Goal: Navigation & Orientation: Find specific page/section

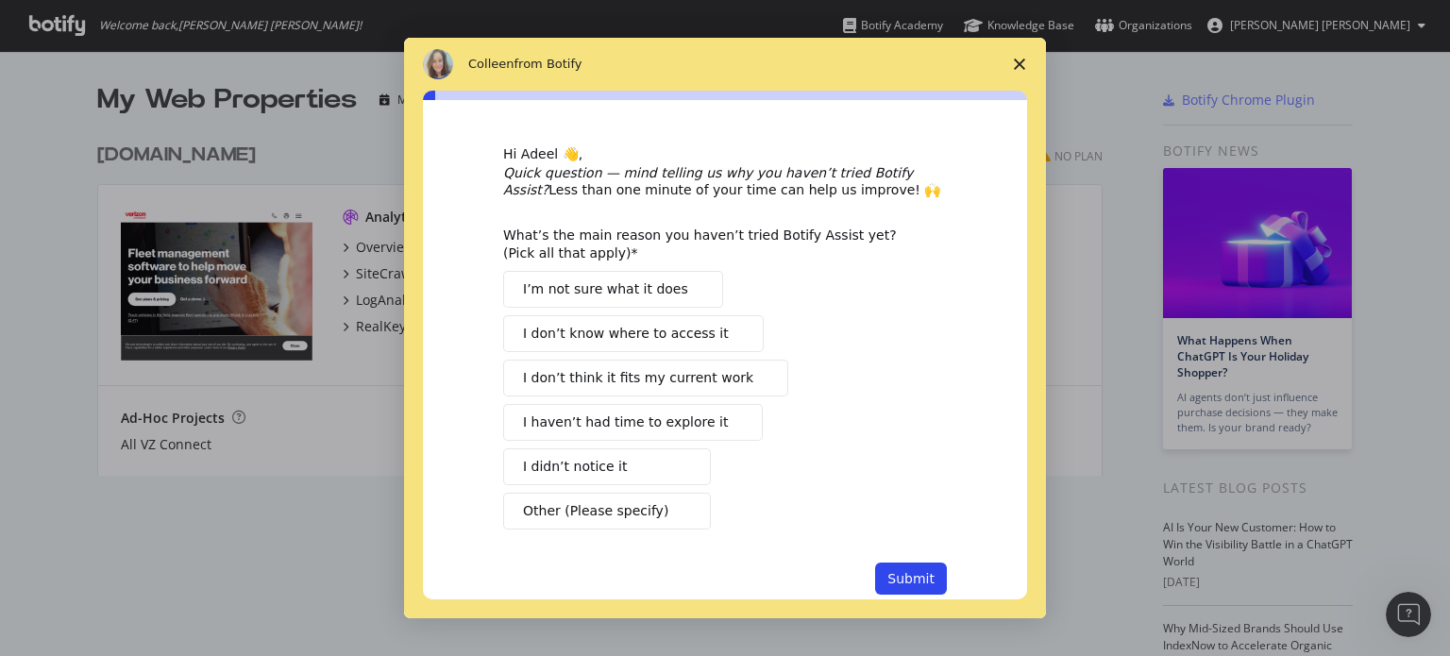
click at [1018, 55] on span "Close survey" at bounding box center [1019, 64] width 53 height 53
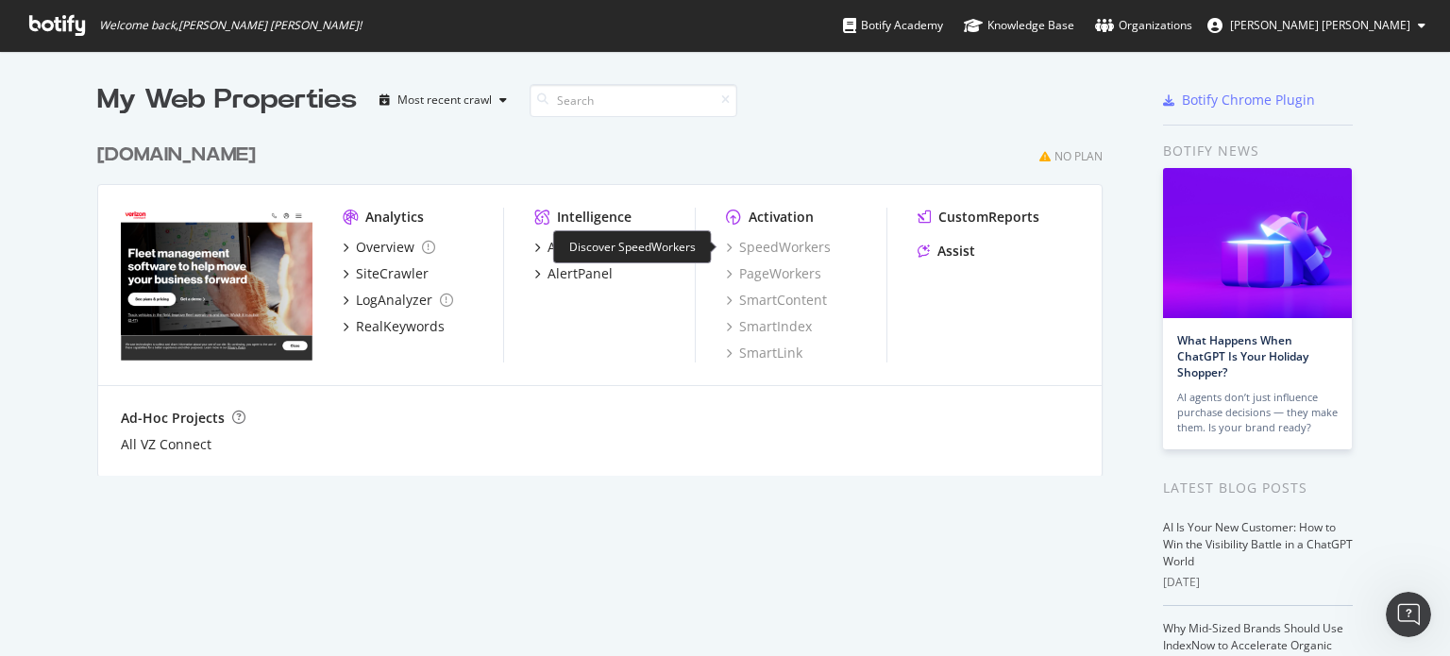
click at [784, 247] on div "SpeedWorkers" at bounding box center [778, 247] width 105 height 19
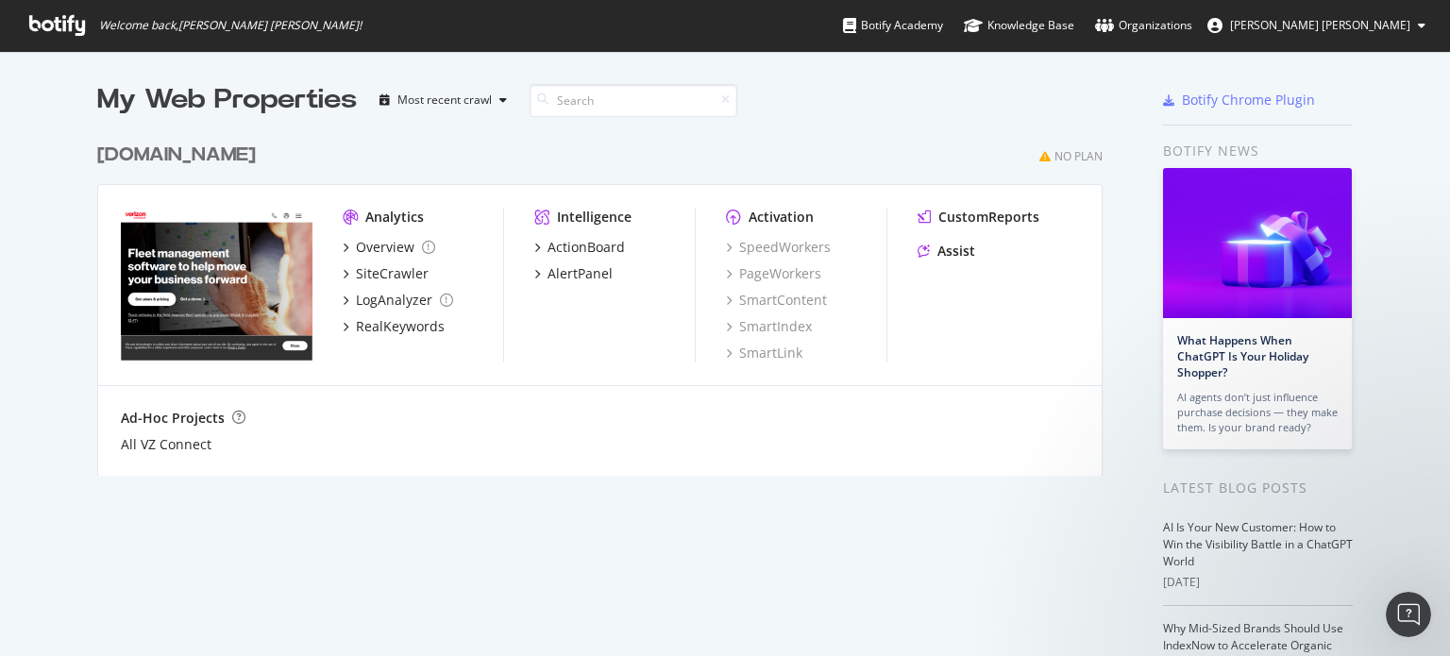
scroll to position [642, 1421]
click at [1359, 27] on span "[PERSON_NAME] [PERSON_NAME]" at bounding box center [1320, 25] width 180 height 16
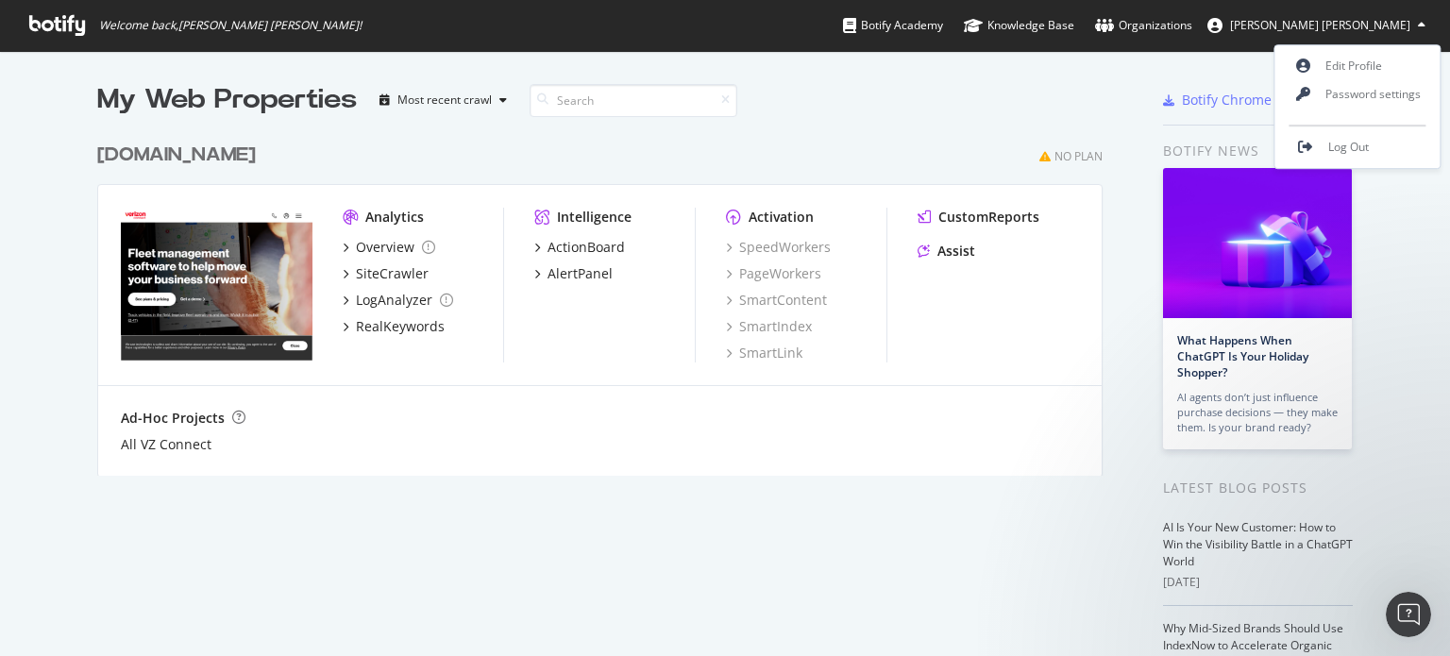
click at [1359, 27] on span "[PERSON_NAME] [PERSON_NAME]" at bounding box center [1320, 25] width 180 height 16
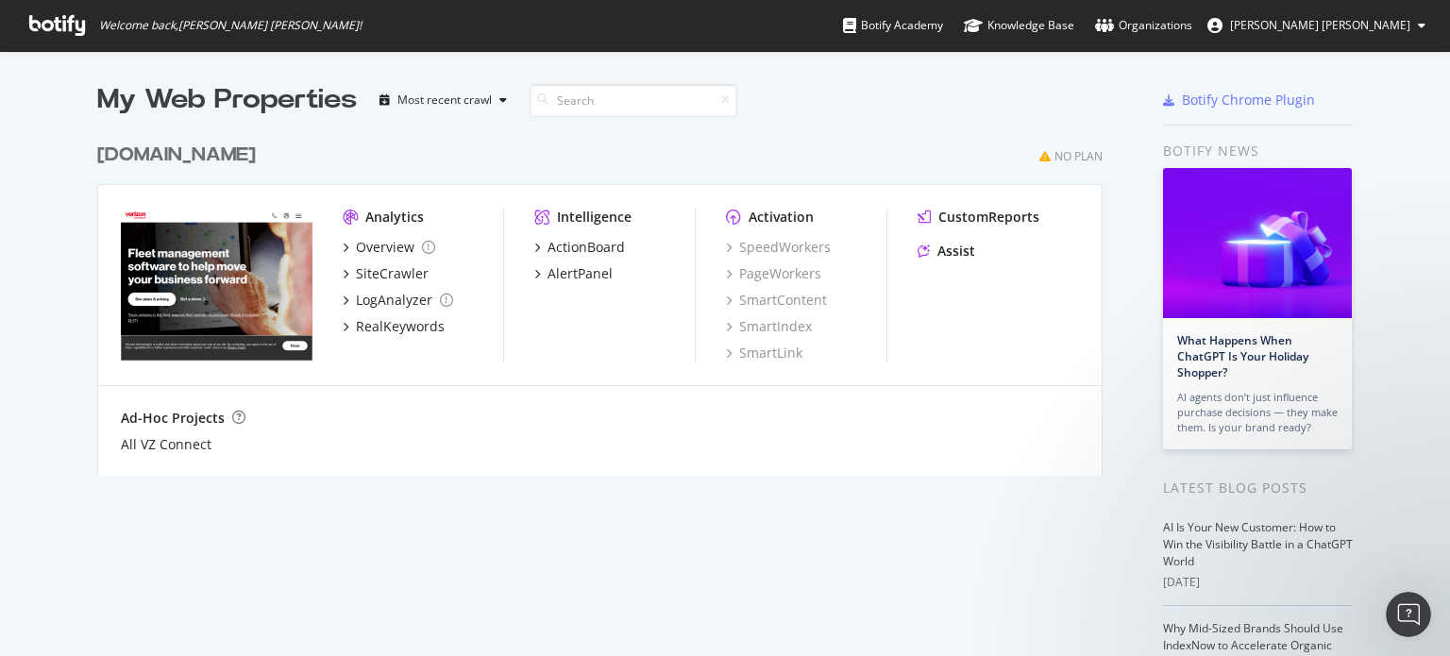
click at [1333, 30] on span "[PERSON_NAME] [PERSON_NAME]" at bounding box center [1320, 25] width 180 height 16
click at [1340, 133] on link "Log Out" at bounding box center [1357, 147] width 165 height 28
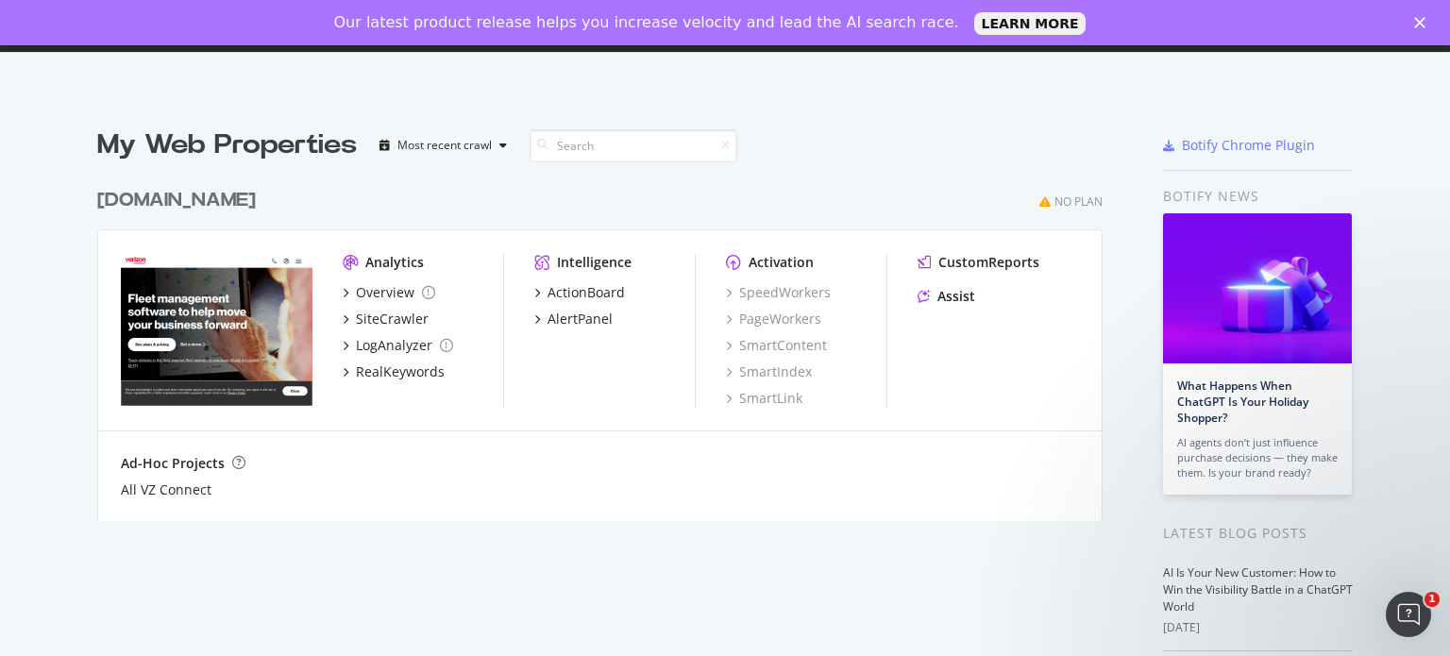
click at [1419, 21] on polygon "Close" at bounding box center [1419, 22] width 11 height 11
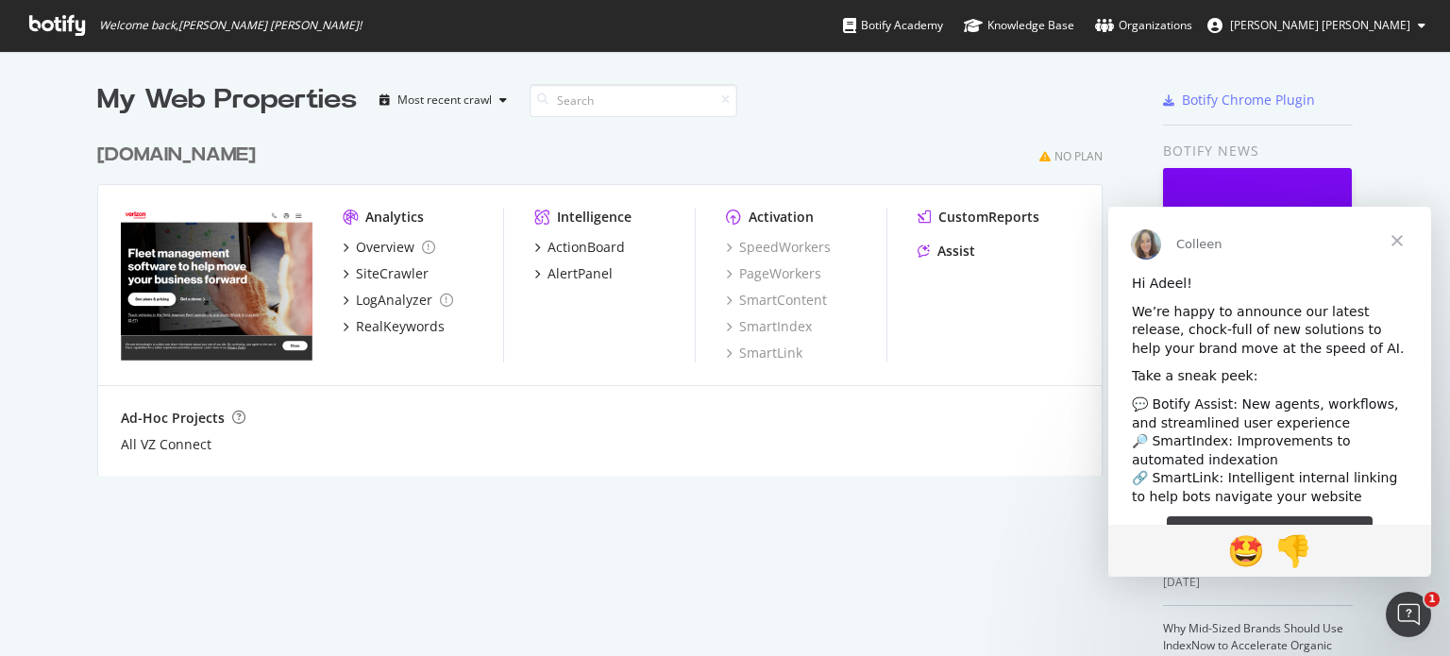
click at [1394, 236] on span "Close" at bounding box center [1397, 241] width 68 height 68
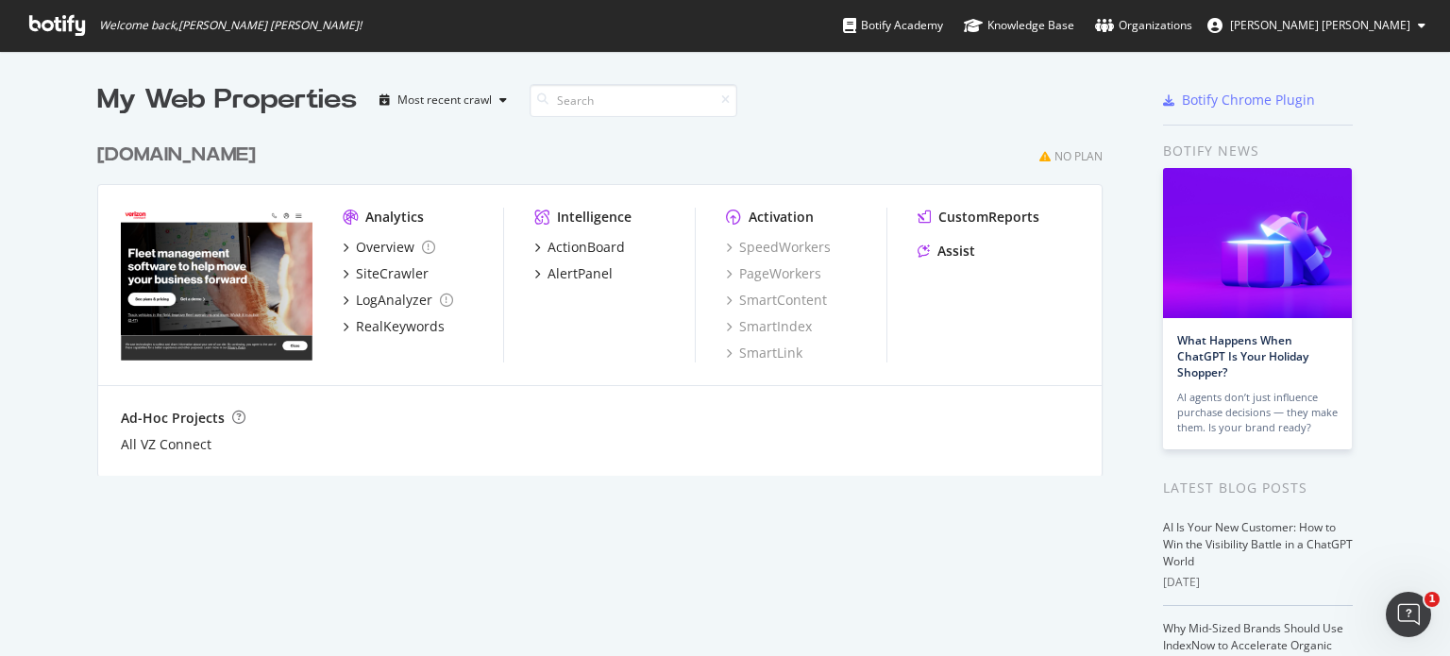
click at [1368, 25] on span "[PERSON_NAME] [PERSON_NAME]" at bounding box center [1320, 25] width 180 height 16
click at [1353, 151] on span "Log Out" at bounding box center [1348, 148] width 41 height 16
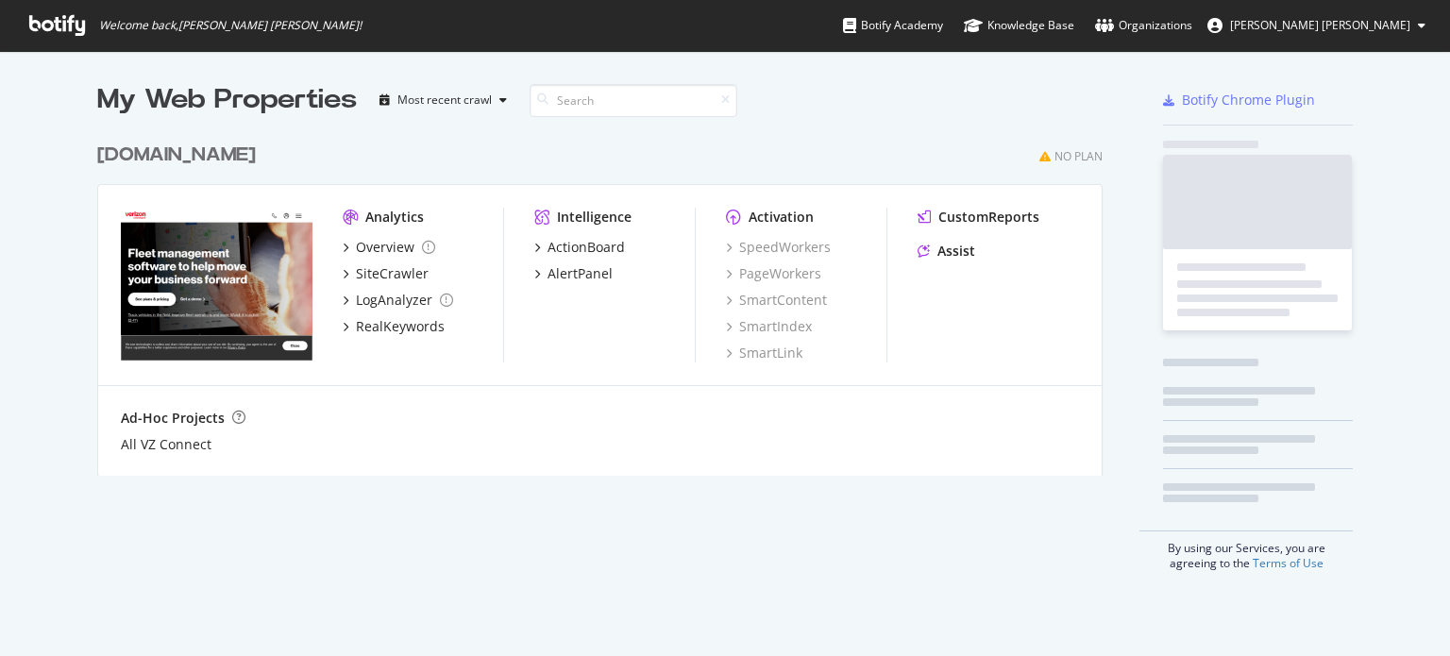
scroll to position [642, 1421]
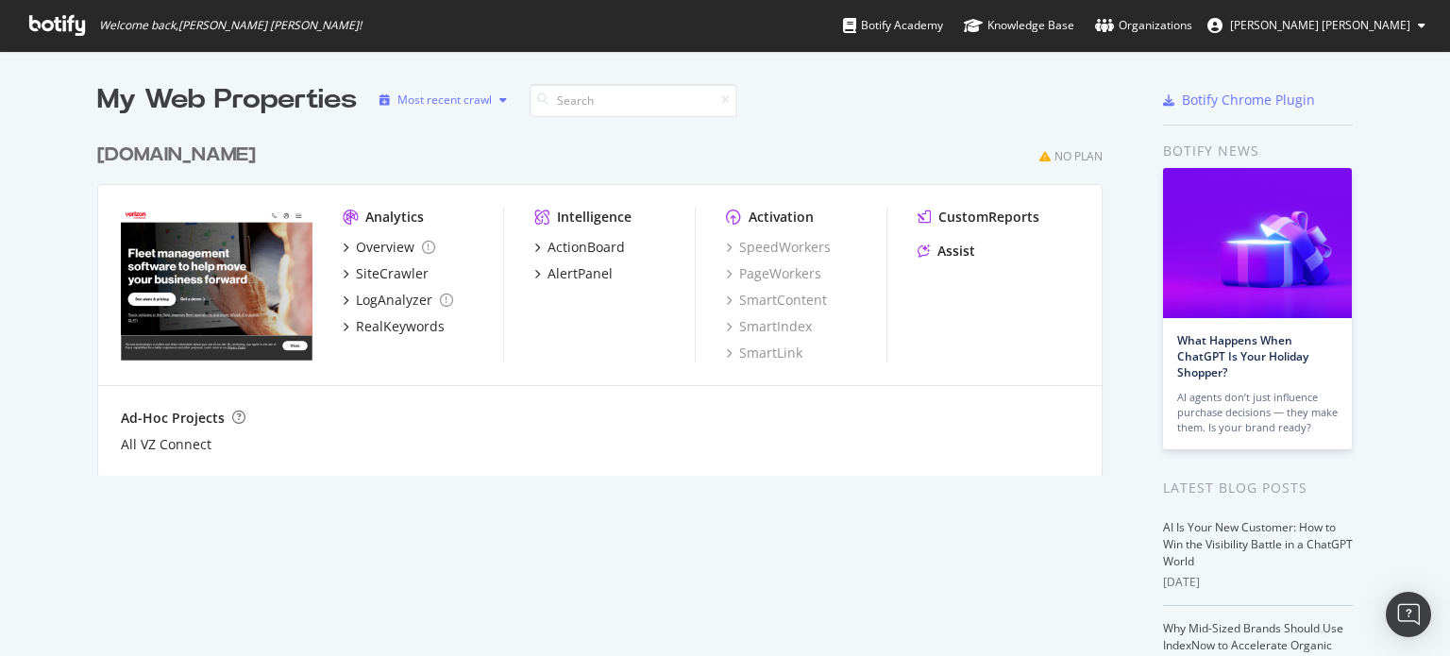
click at [431, 94] on div "Most recent crawl" at bounding box center [444, 99] width 94 height 11
click at [63, 16] on icon at bounding box center [57, 25] width 56 height 21
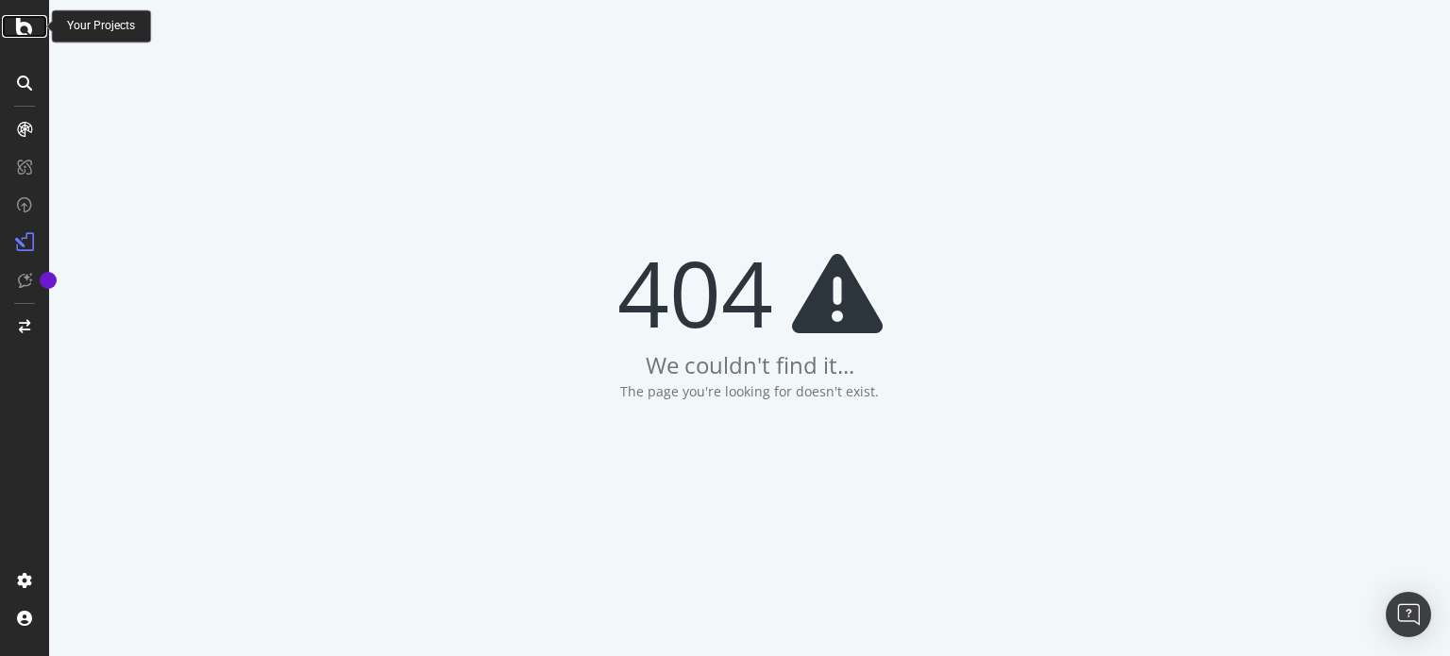
click at [17, 29] on icon at bounding box center [24, 26] width 17 height 23
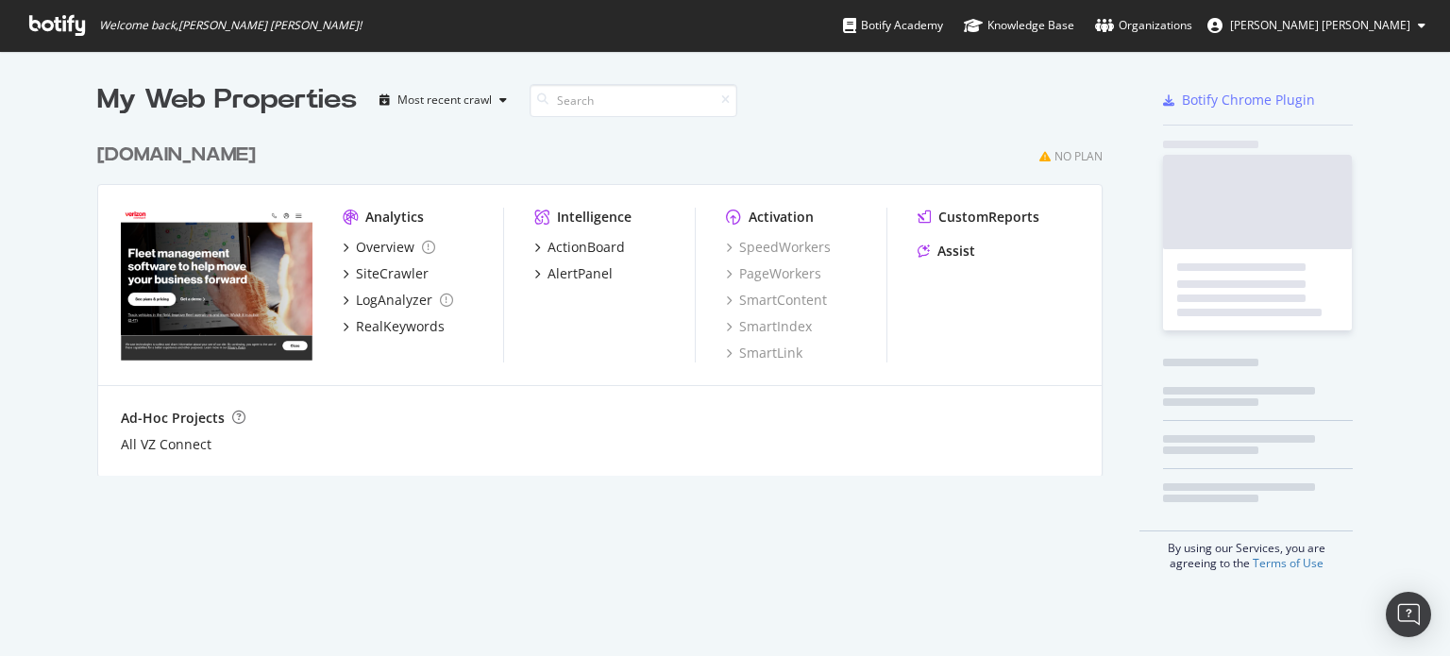
scroll to position [342, 1006]
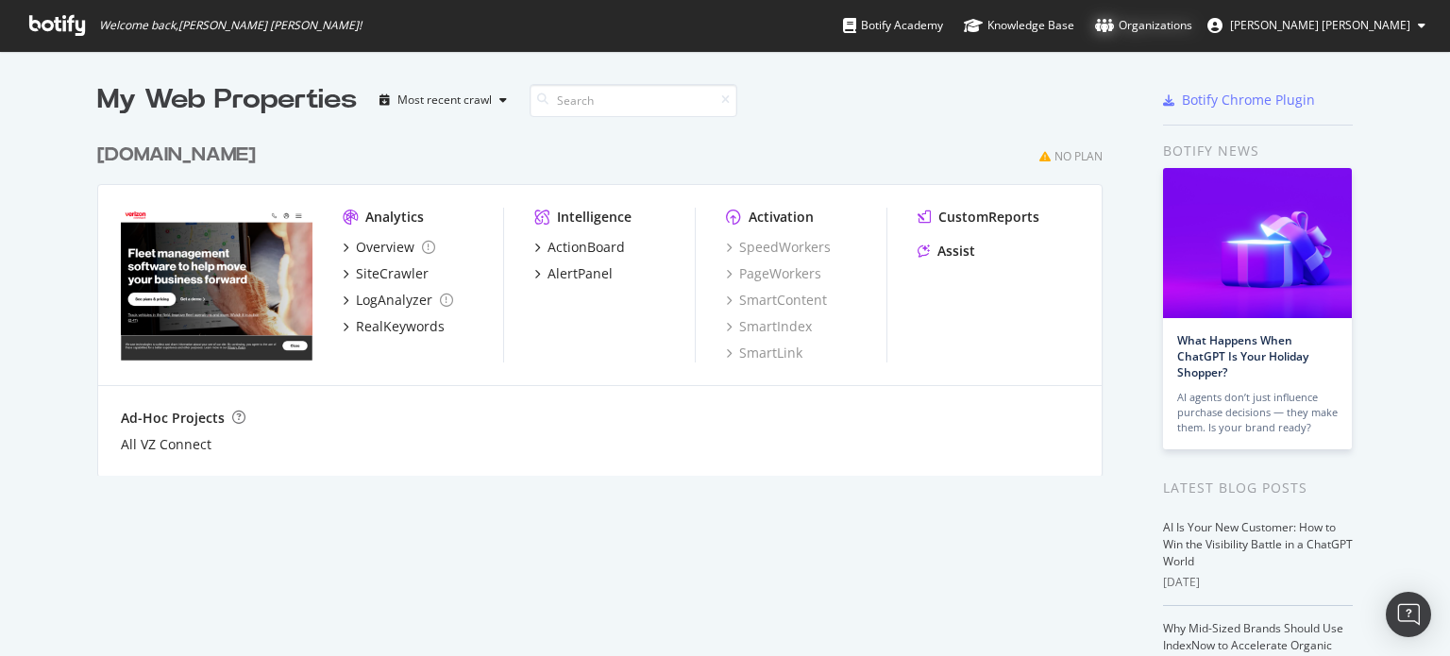
click at [1192, 17] on div "Organizations" at bounding box center [1143, 25] width 97 height 19
